Goal: Information Seeking & Learning: Learn about a topic

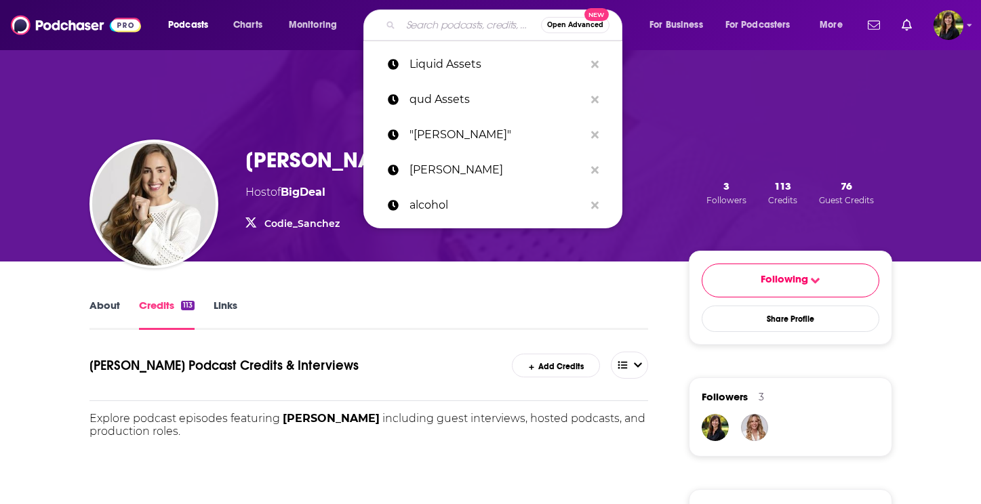
click at [437, 24] on input "Search podcasts, credits, & more..." at bounding box center [471, 25] width 140 height 22
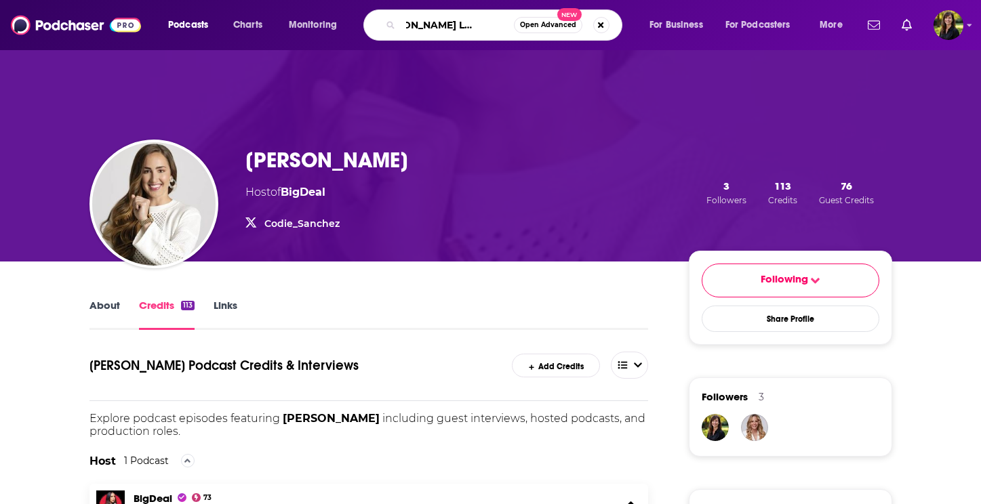
type input "[PERSON_NAME] Leadership"
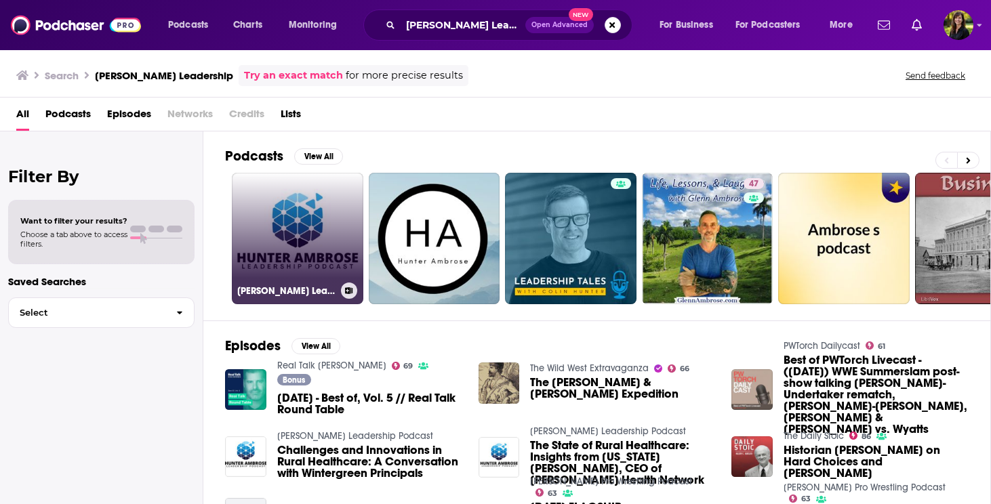
click at [285, 237] on link "[PERSON_NAME] Leadership Podcast" at bounding box center [297, 238] width 131 height 131
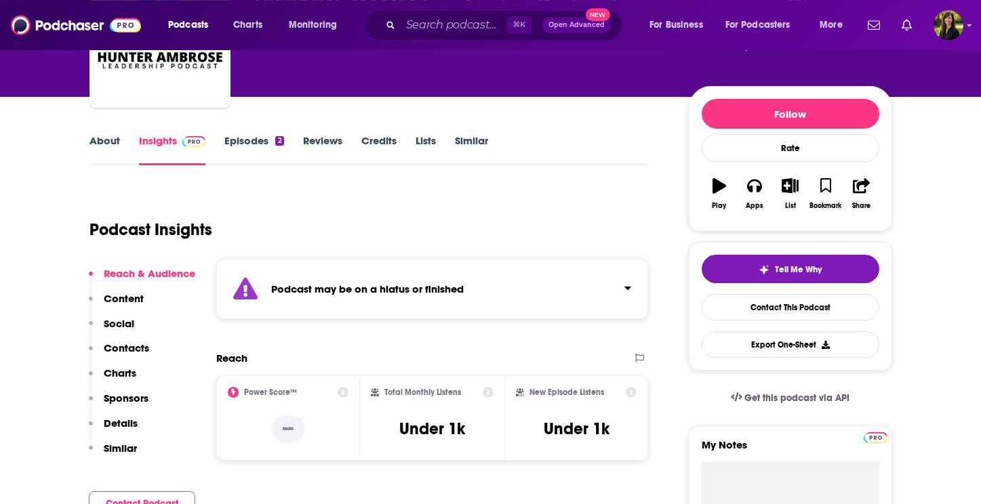
scroll to position [130, 0]
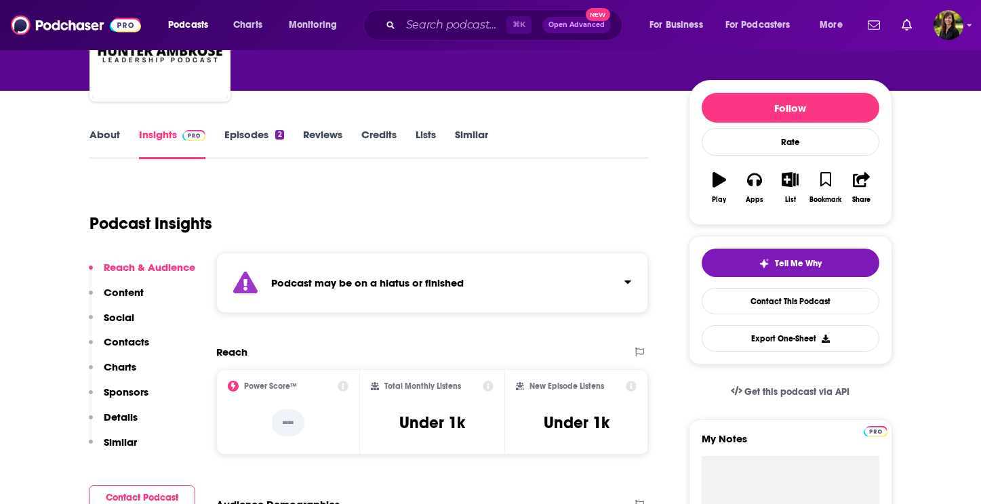
click at [104, 134] on link "About" at bounding box center [104, 143] width 30 height 31
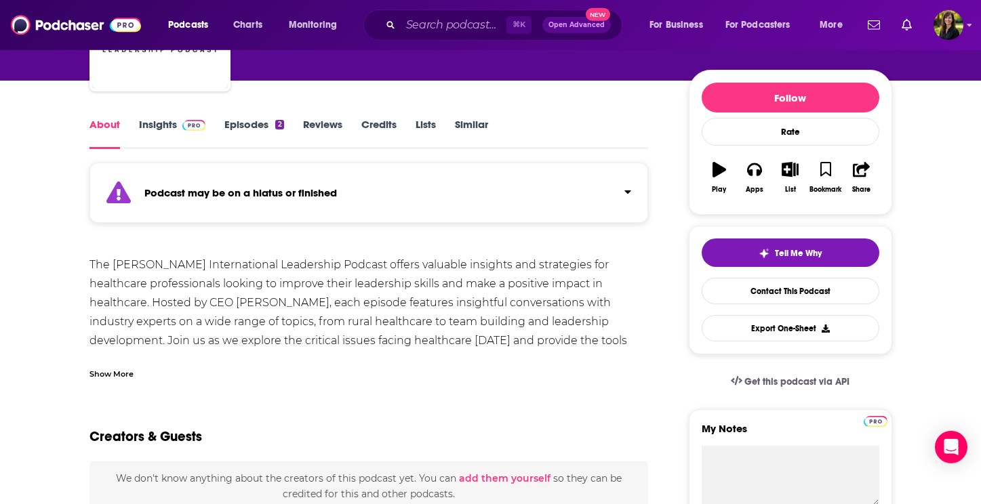
scroll to position [119, 0]
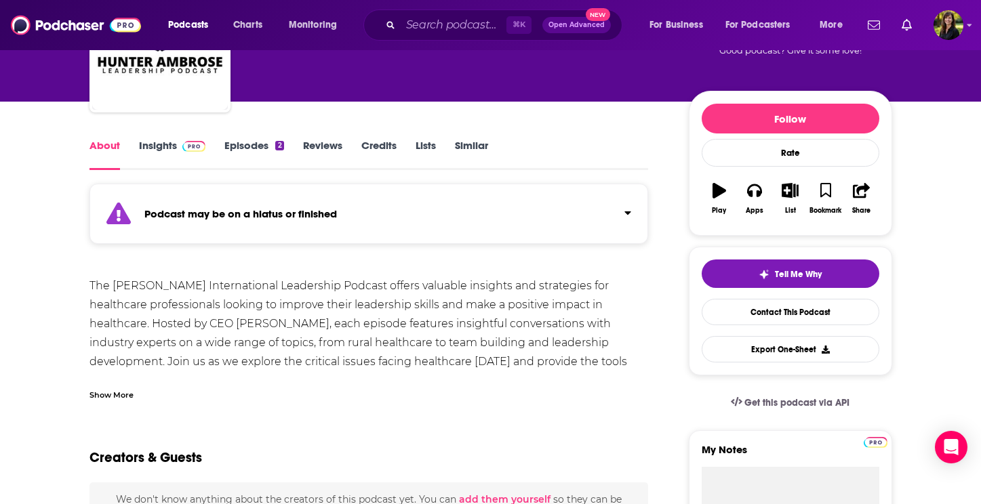
click at [244, 147] on link "Episodes 2" at bounding box center [253, 154] width 59 height 31
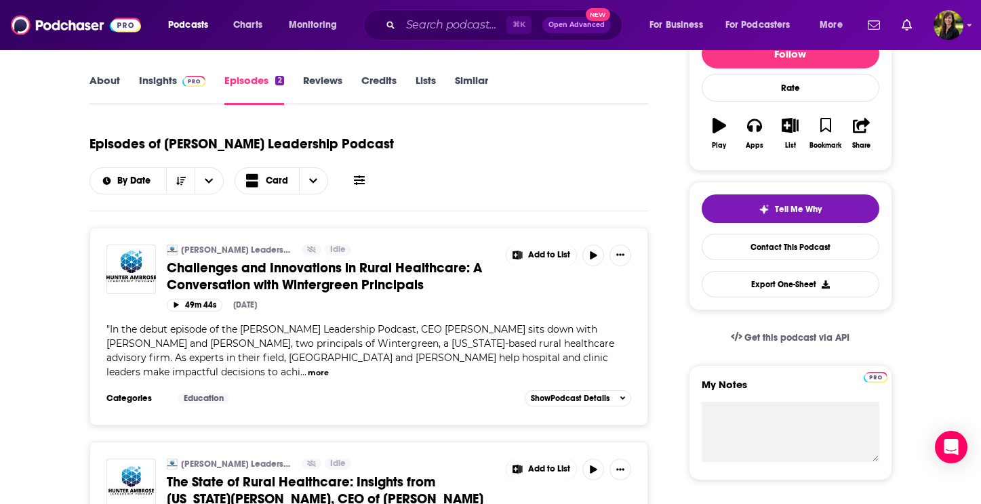
scroll to position [54, 0]
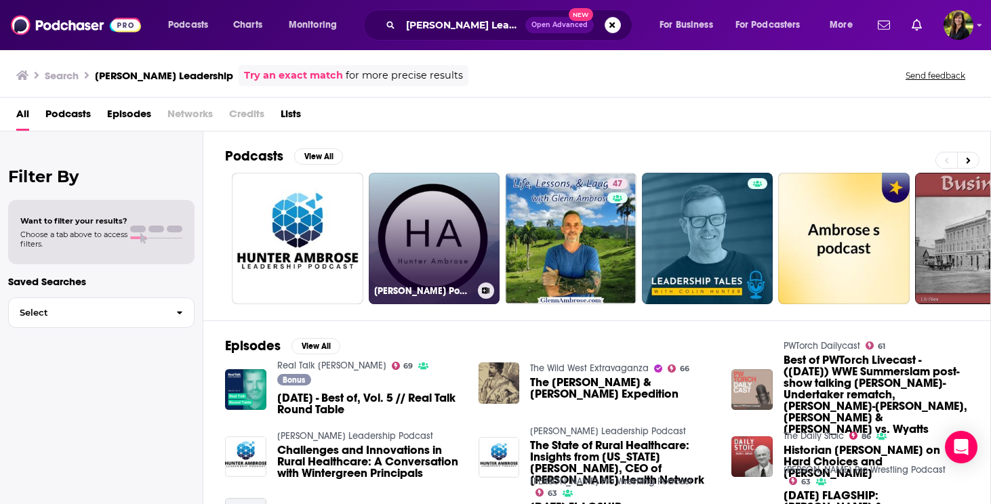
click at [470, 243] on link "[PERSON_NAME] Podcast" at bounding box center [434, 238] width 131 height 131
